Goal: Information Seeking & Learning: Learn about a topic

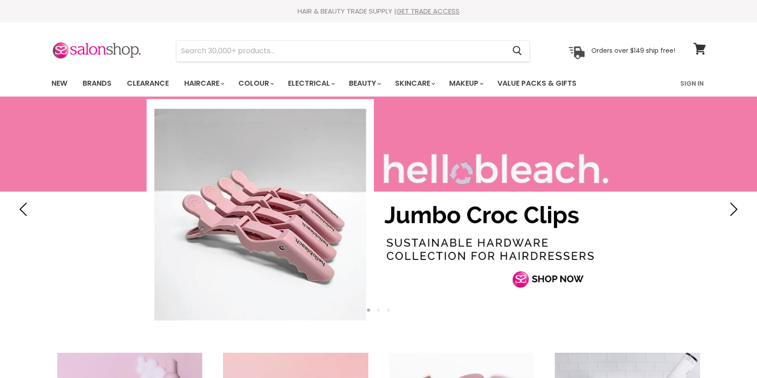
click at [100, 84] on link "Brands" at bounding box center [97, 83] width 42 height 19
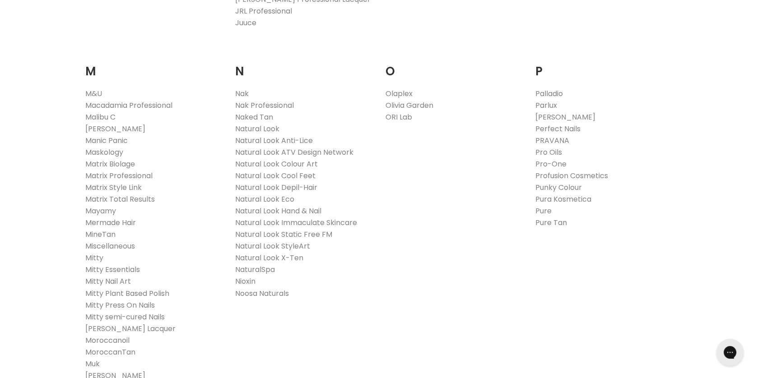
drag, startPoint x: 561, startPoint y: 115, endPoint x: 749, endPoint y: 127, distance: 188.1
click at [561, 115] on link "[PERSON_NAME]" at bounding box center [565, 117] width 60 height 10
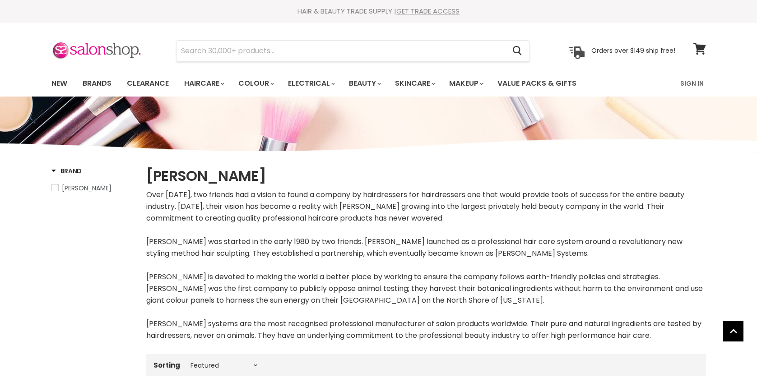
select select "manual"
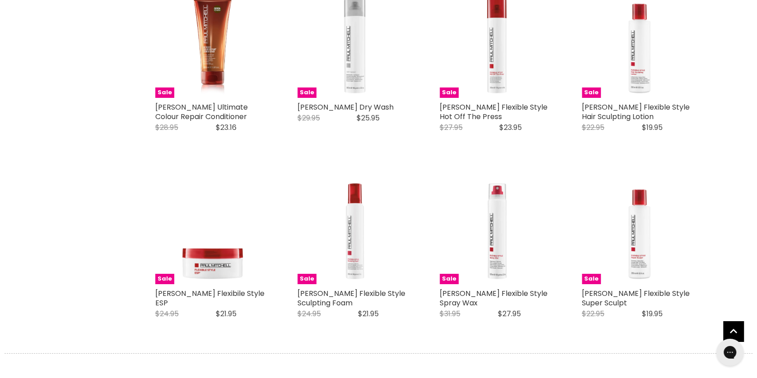
scroll to position [2339, 0]
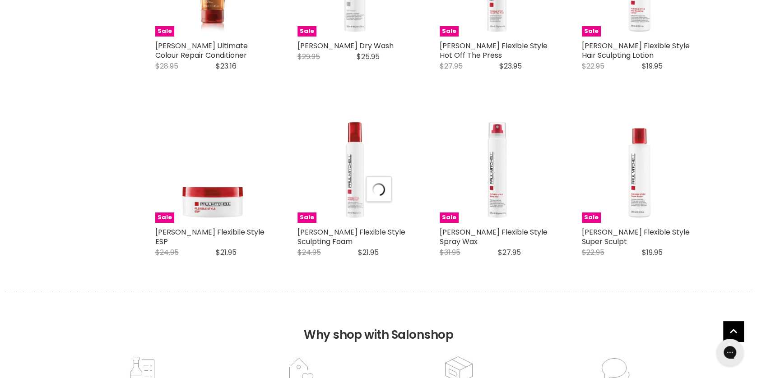
select select "manual"
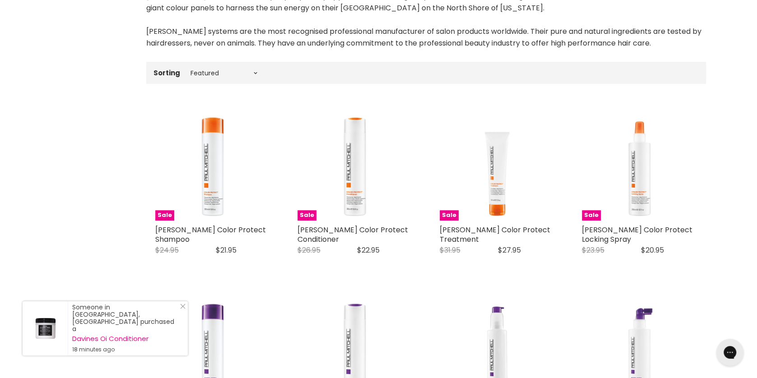
scroll to position [0, 0]
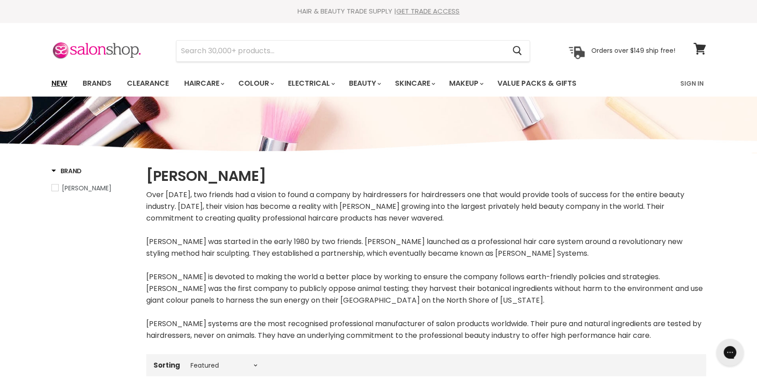
click at [58, 79] on link "New" at bounding box center [59, 83] width 29 height 19
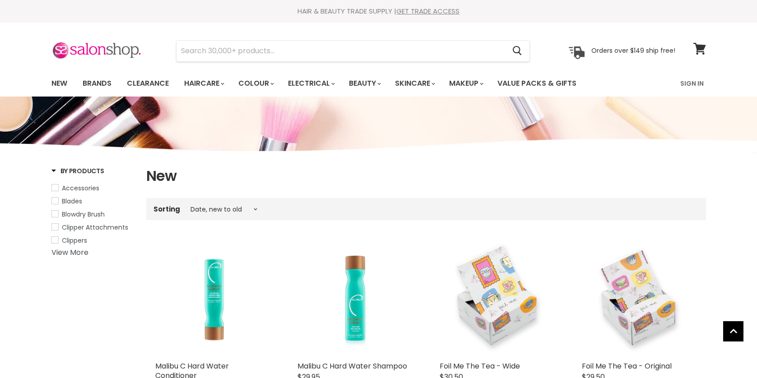
select select "created-descending"
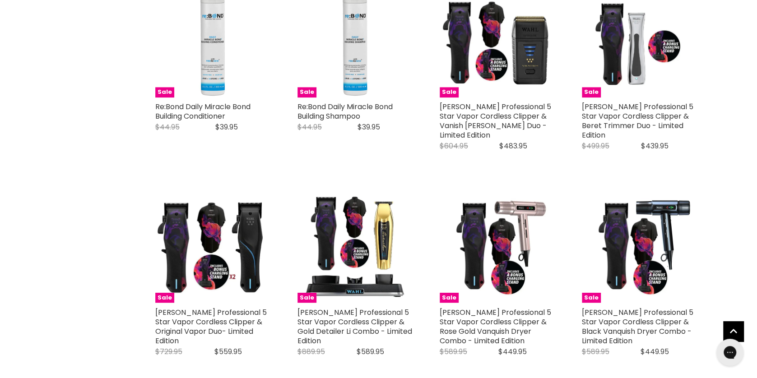
scroll to position [1316, 0]
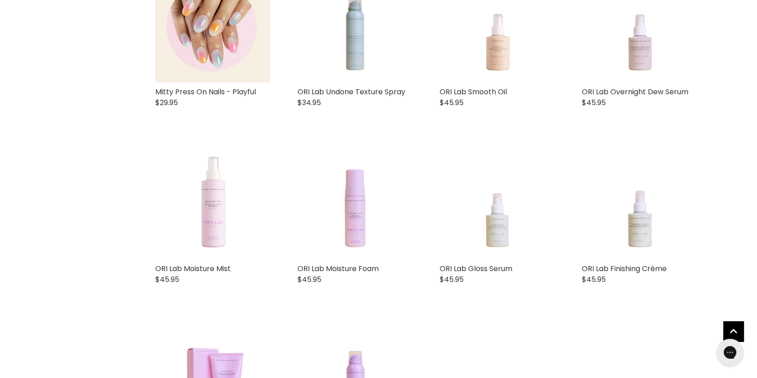
scroll to position [2242, 0]
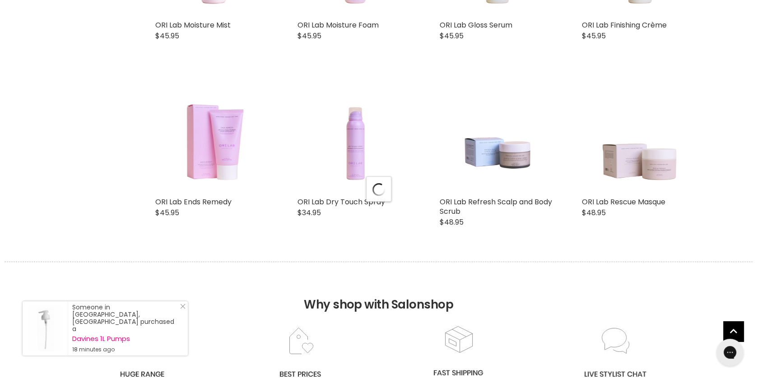
select select "created-descending"
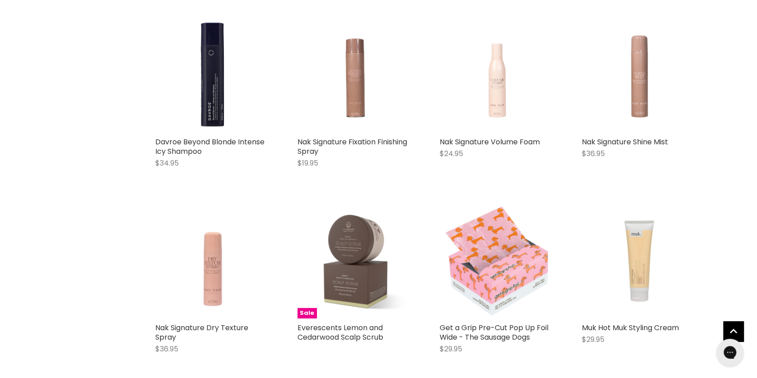
scroll to position [4483, 0]
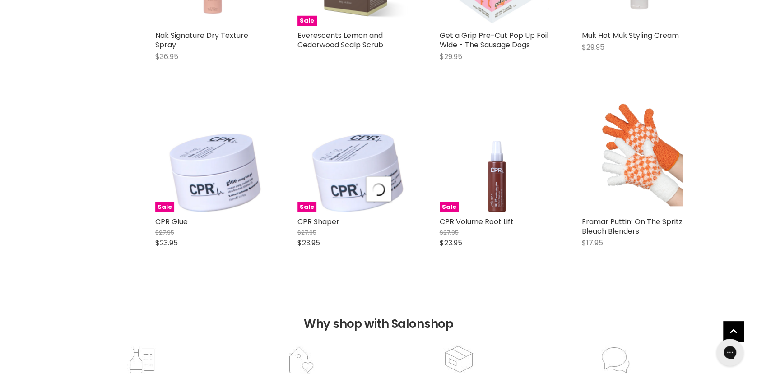
select select "created-descending"
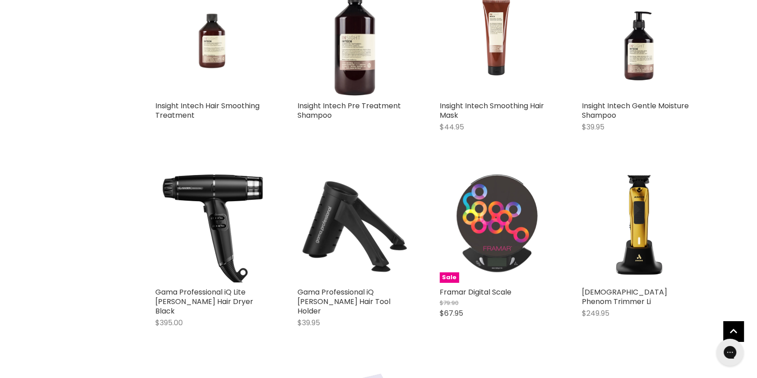
scroll to position [6530, 0]
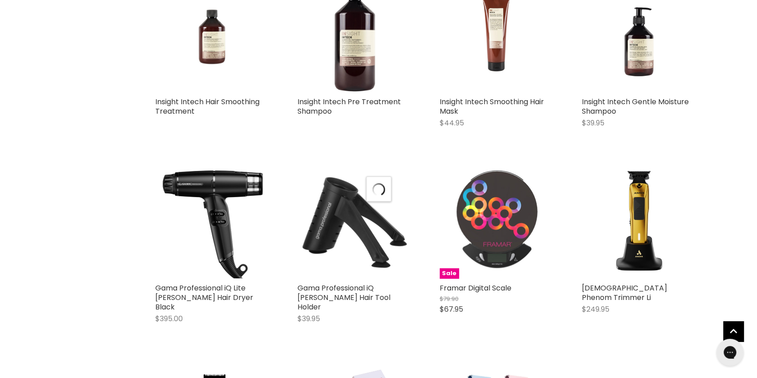
scroll to position [6773, 0]
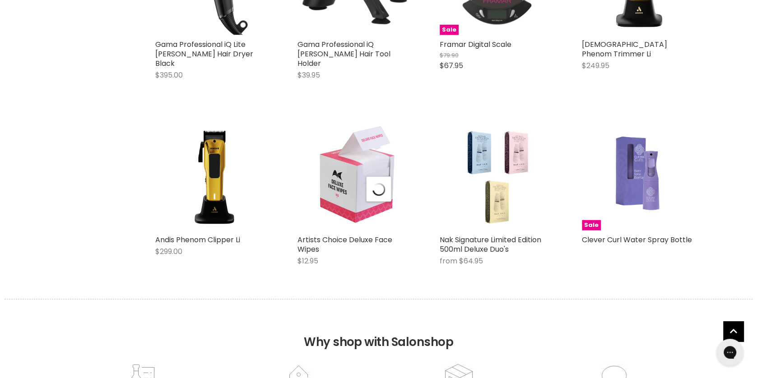
select select "created-descending"
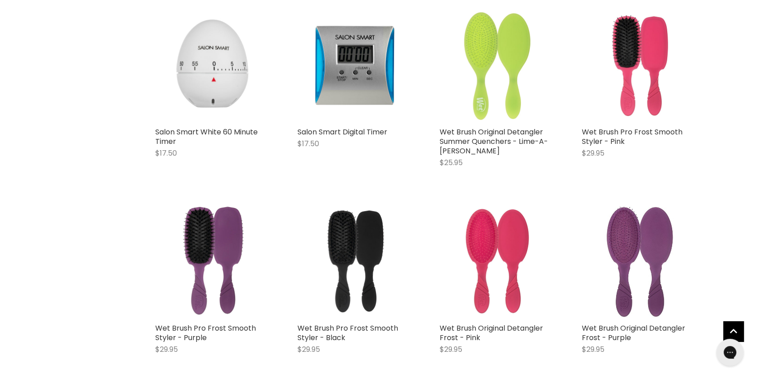
scroll to position [8863, 0]
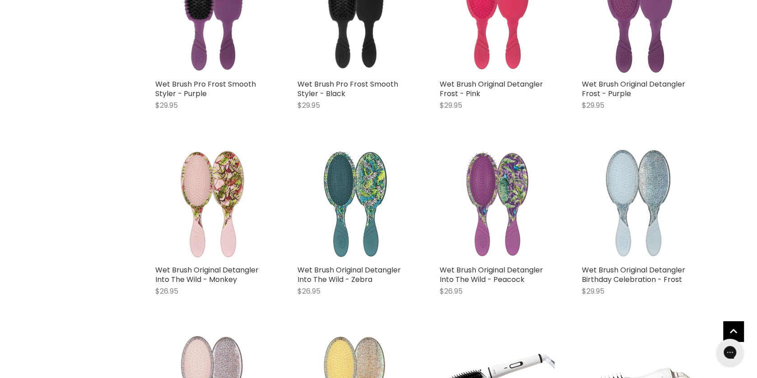
scroll to position [9107, 0]
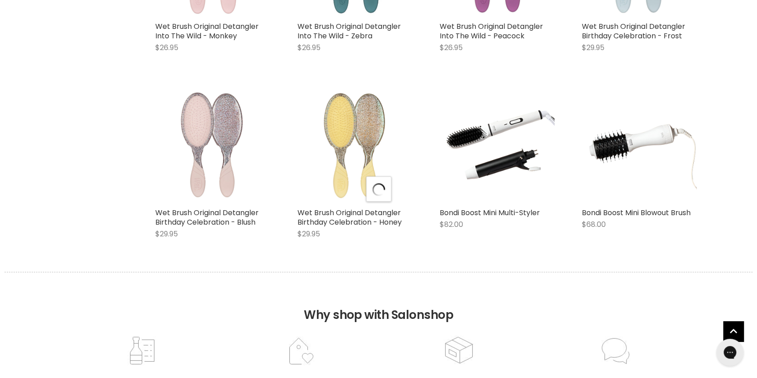
select select "created-descending"
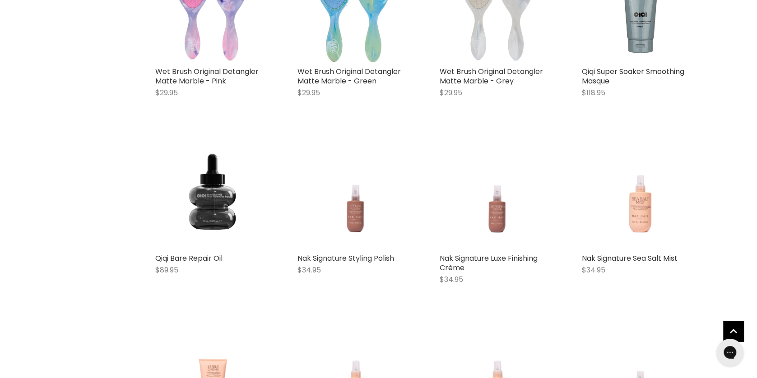
scroll to position [11202, 0]
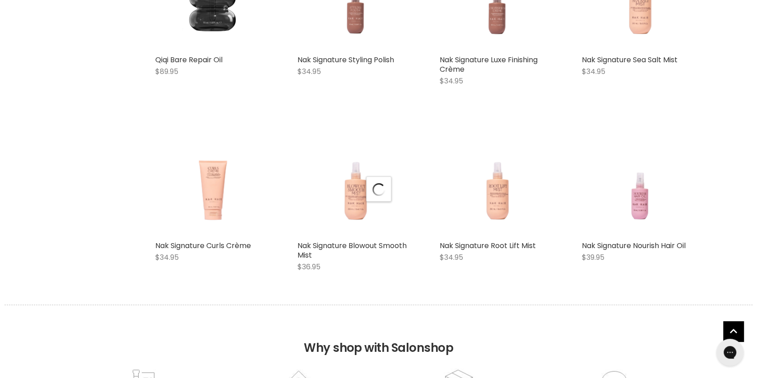
scroll to position [11348, 0]
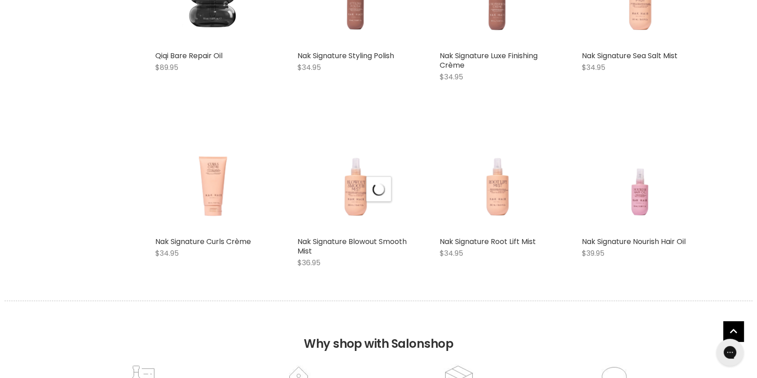
select select "created-descending"
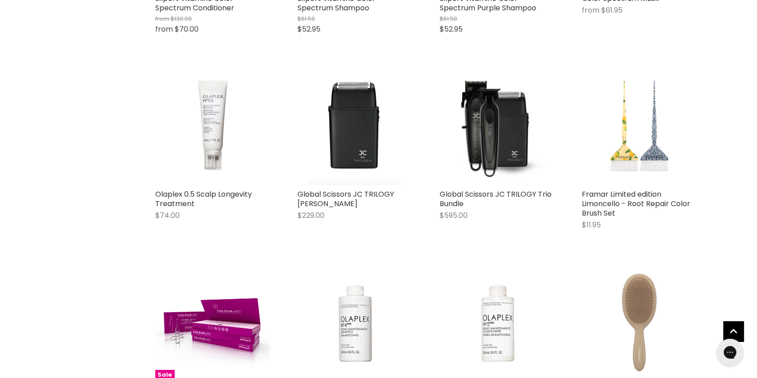
scroll to position [13541, 0]
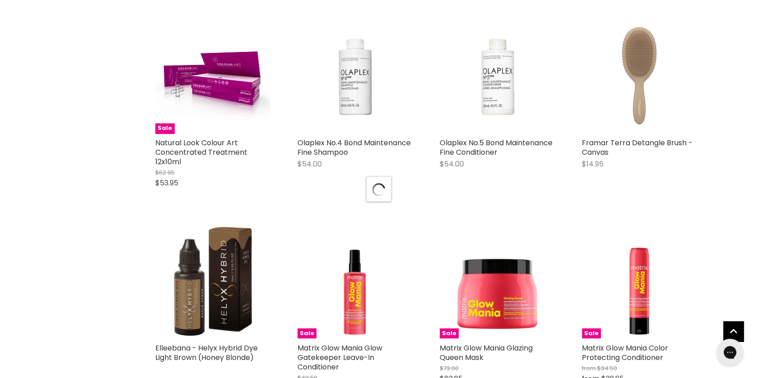
scroll to position [13833, 0]
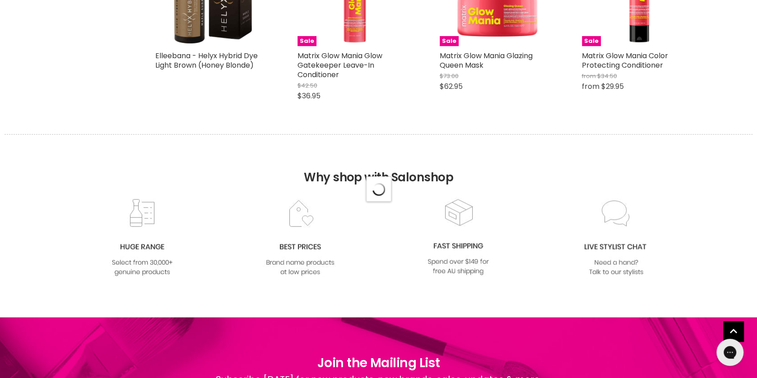
select select "created-descending"
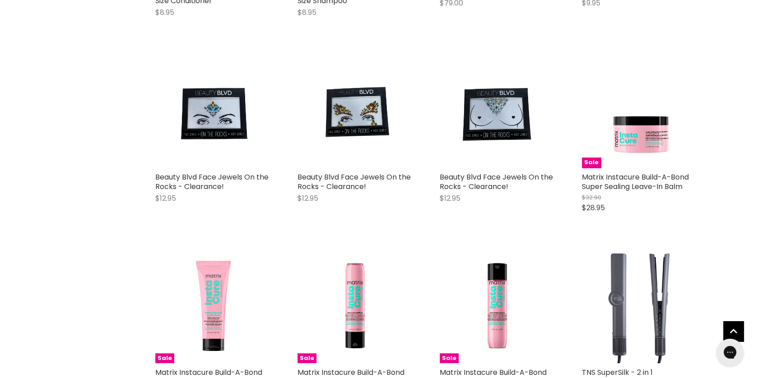
scroll to position [15782, 0]
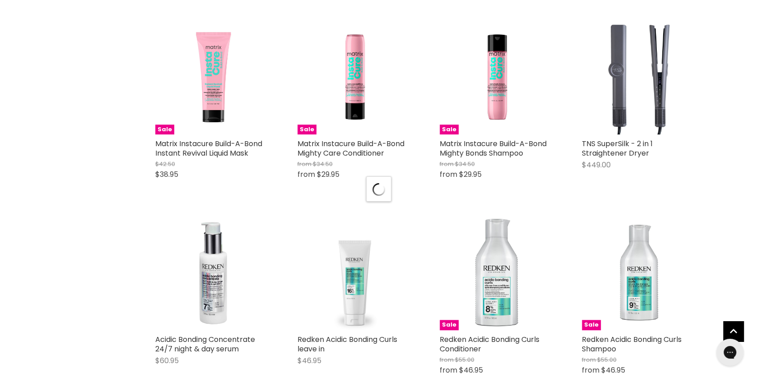
scroll to position [16026, 0]
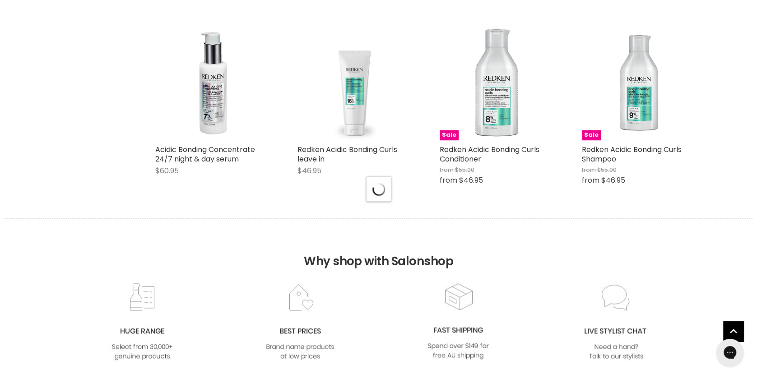
select select "created-descending"
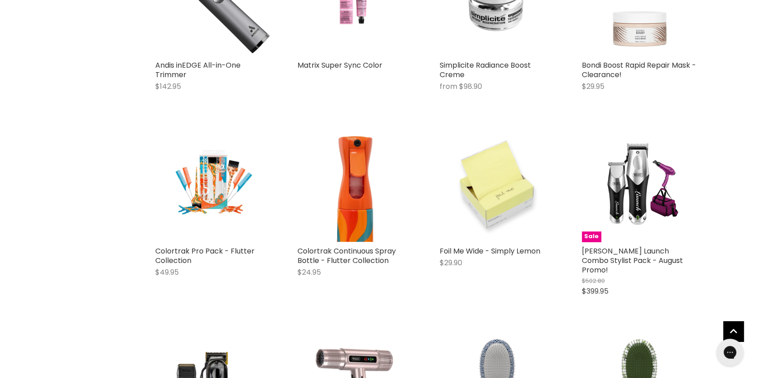
scroll to position [18024, 0]
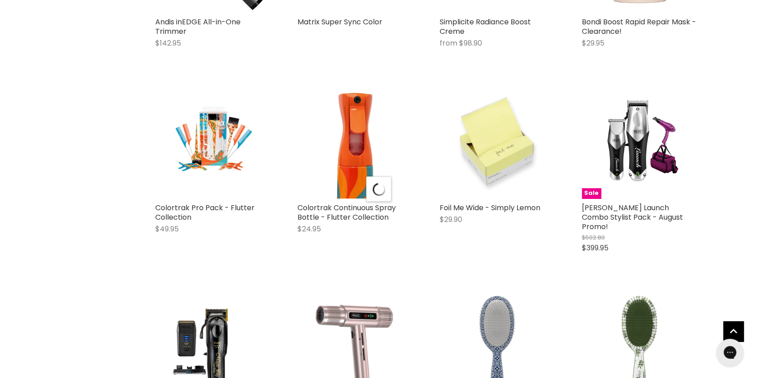
scroll to position [18316, 0]
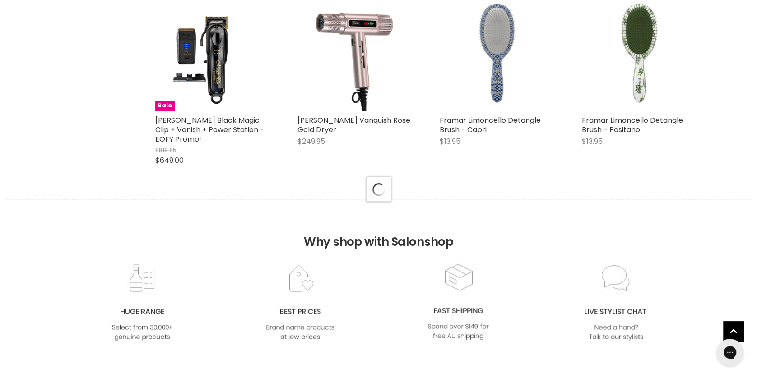
select select "created-descending"
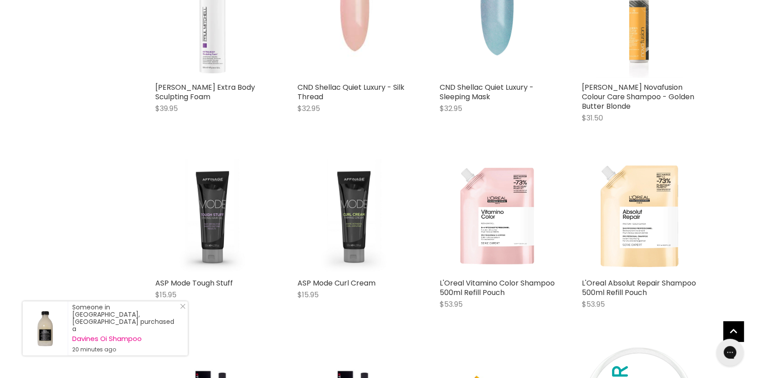
scroll to position [20168, 0]
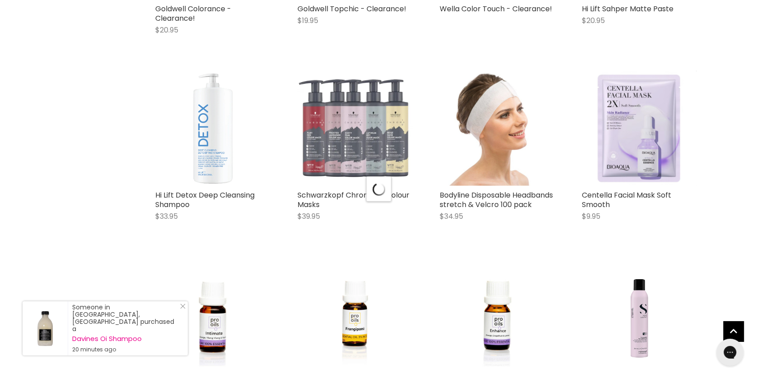
scroll to position [20461, 0]
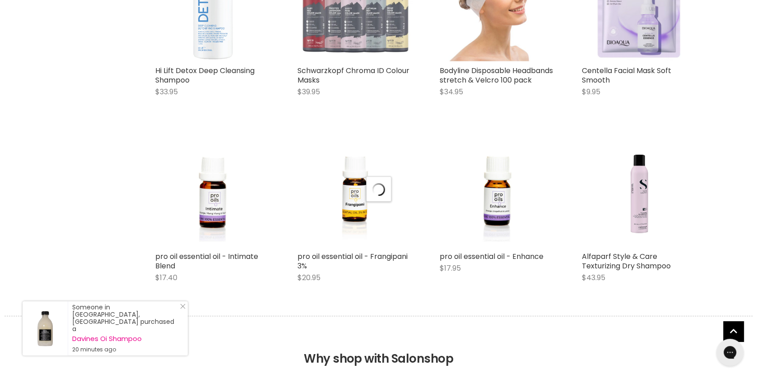
select select "created-descending"
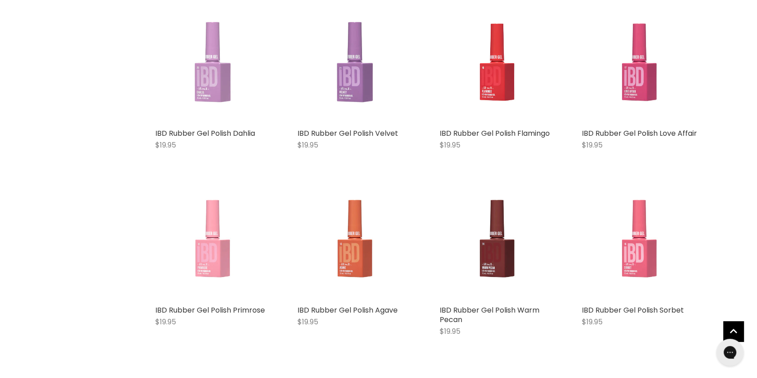
scroll to position [22502, 0]
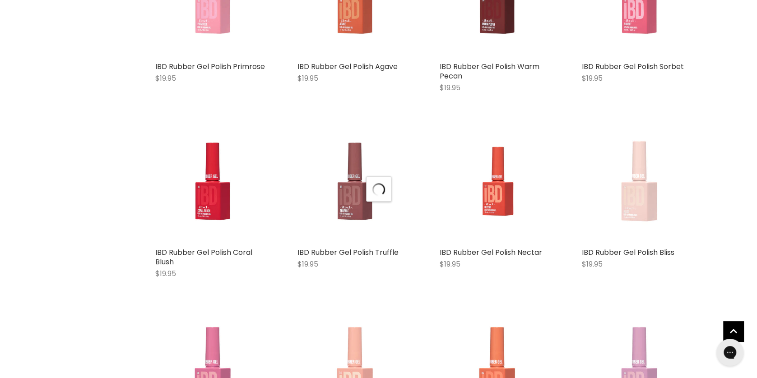
scroll to position [22745, 0]
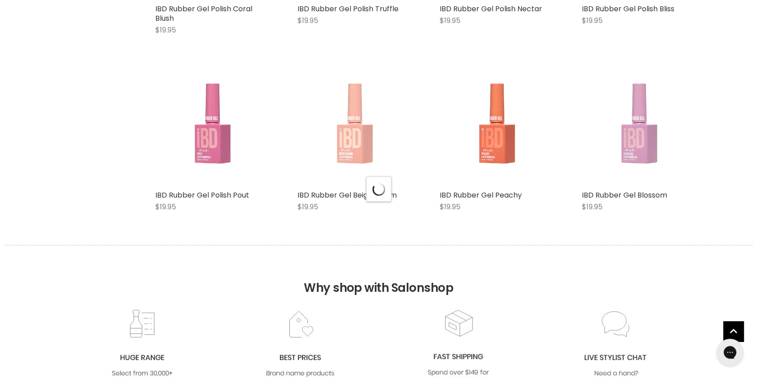
select select "created-descending"
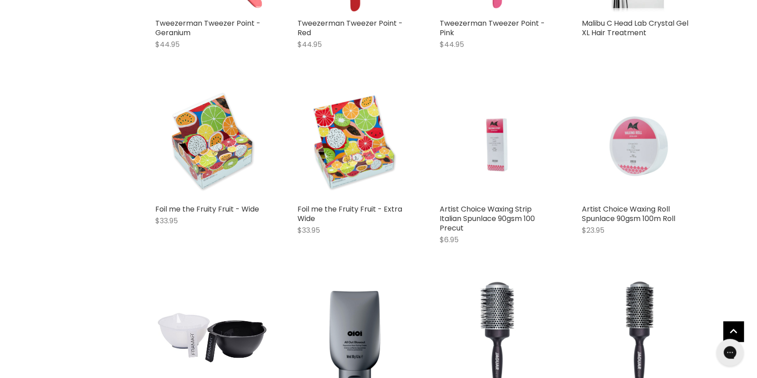
scroll to position [24689, 0]
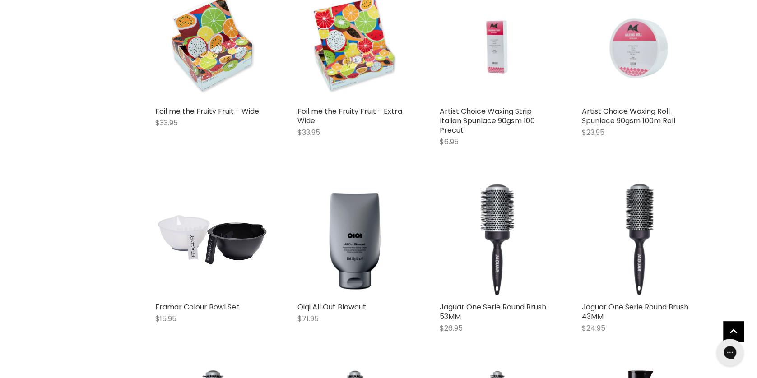
scroll to position [24933, 0]
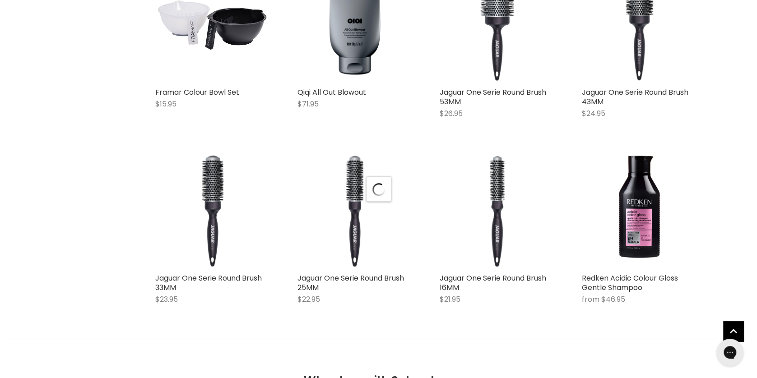
select select "created-descending"
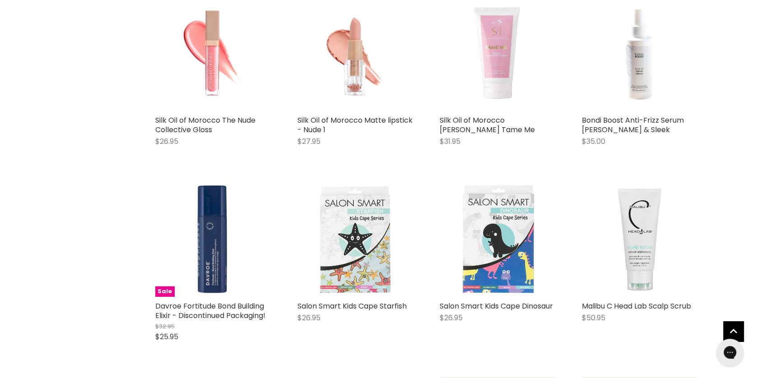
scroll to position [27028, 0]
